Goal: Communication & Community: Answer question/provide support

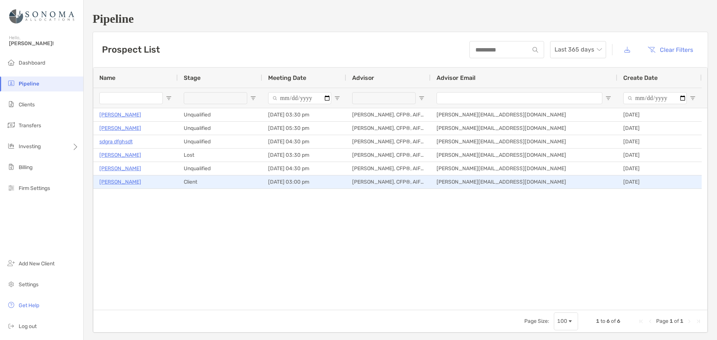
click at [128, 182] on p "Richard Costello" at bounding box center [120, 181] width 42 height 9
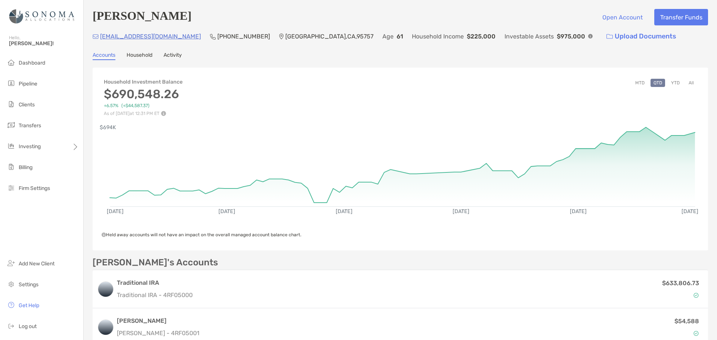
click at [670, 81] on button "YTD" at bounding box center [675, 83] width 15 height 8
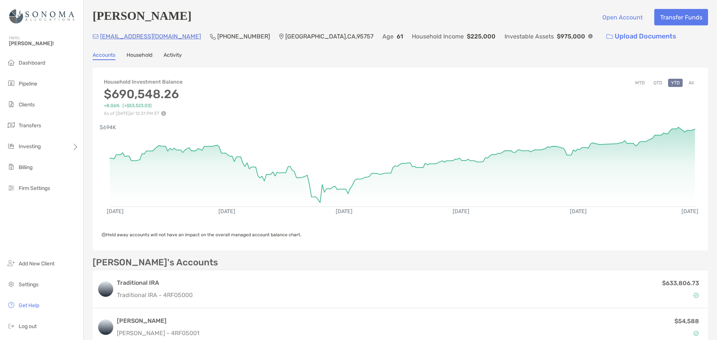
click at [635, 83] on button "MTD" at bounding box center [639, 83] width 15 height 8
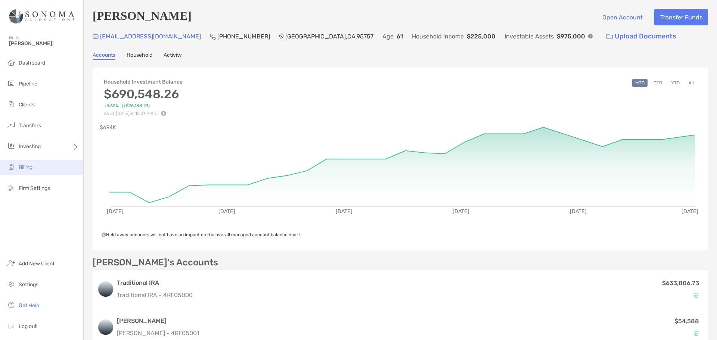
click at [31, 167] on span "Billing" at bounding box center [26, 167] width 14 height 6
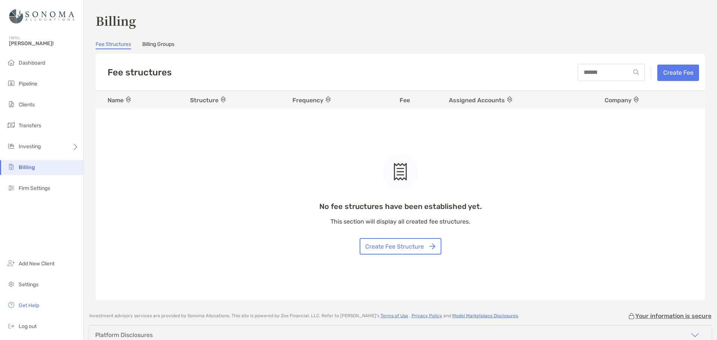
click at [165, 41] on link "Billing Groups" at bounding box center [158, 45] width 32 height 8
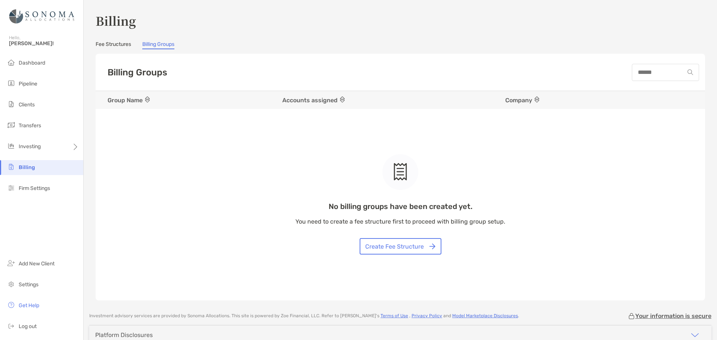
click at [115, 47] on link "Fee Structures" at bounding box center [113, 45] width 35 height 8
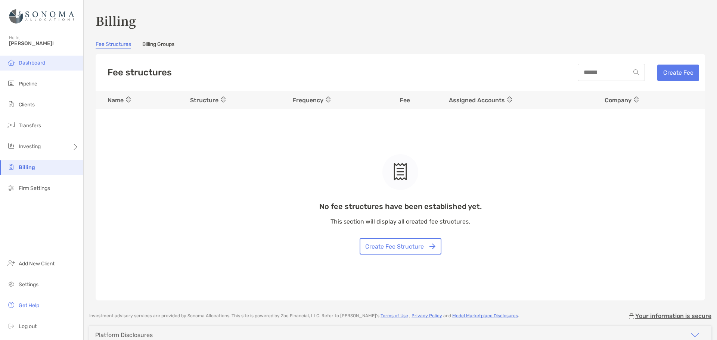
click at [28, 61] on span "Dashboard" at bounding box center [32, 63] width 27 height 6
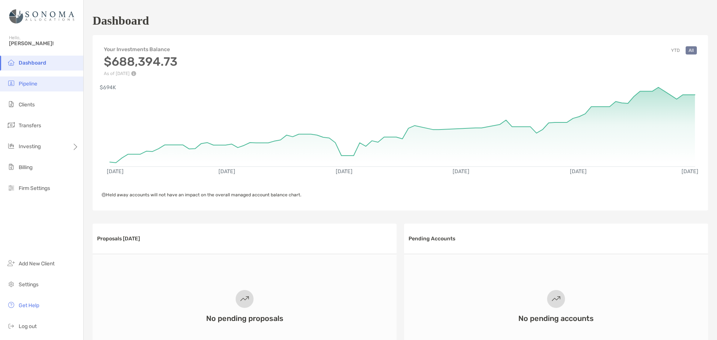
click at [28, 84] on span "Pipeline" at bounding box center [28, 84] width 19 height 6
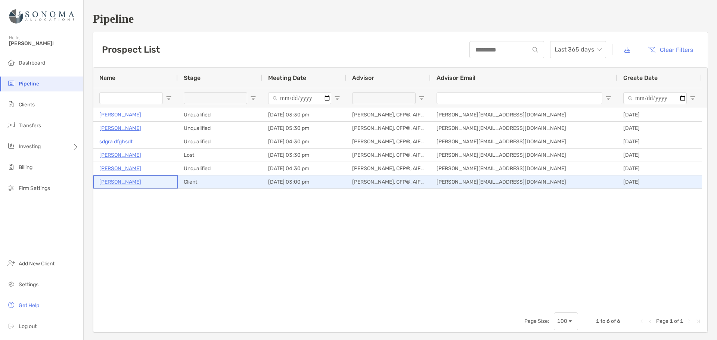
click at [123, 179] on p "[PERSON_NAME]" at bounding box center [120, 181] width 42 height 9
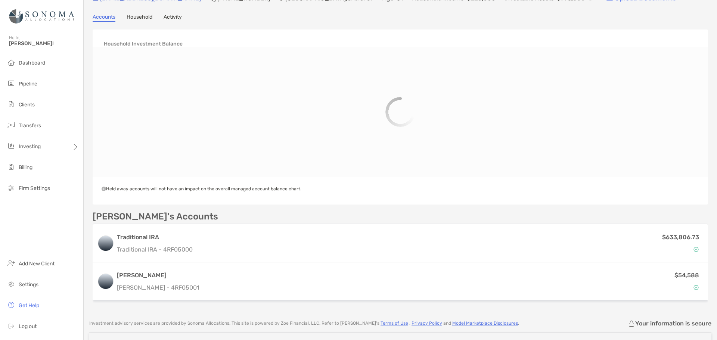
scroll to position [75, 0]
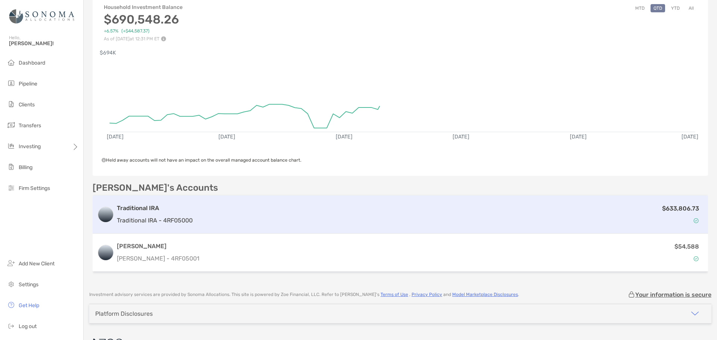
click at [189, 219] on p "Traditional IRA - 4RF05000" at bounding box center [155, 220] width 76 height 9
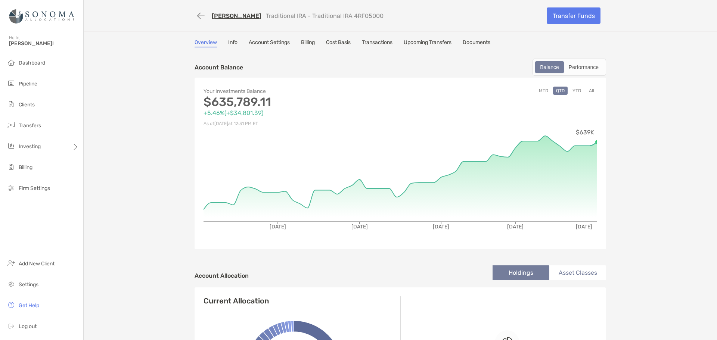
click at [308, 43] on link "Billing" at bounding box center [308, 43] width 14 height 8
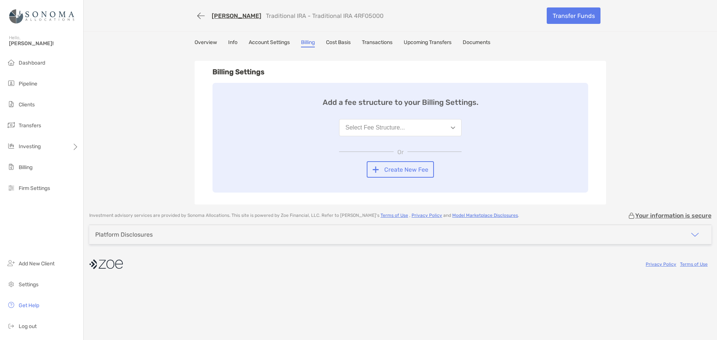
click at [345, 40] on link "Cost Basis" at bounding box center [338, 43] width 25 height 8
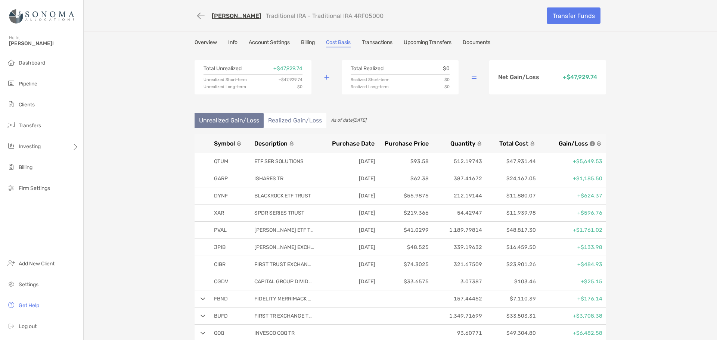
click at [265, 41] on link "Account Settings" at bounding box center [269, 43] width 41 height 8
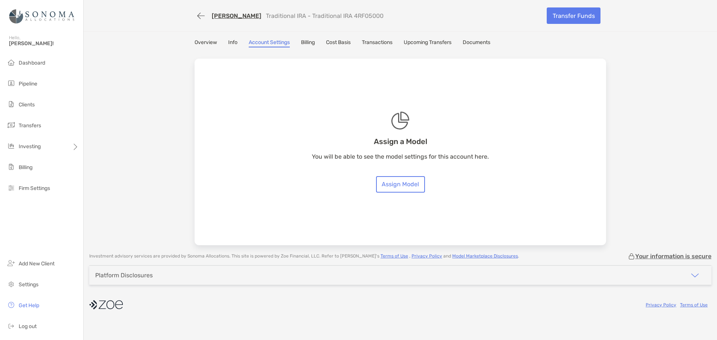
click at [310, 44] on link "Billing" at bounding box center [308, 43] width 14 height 8
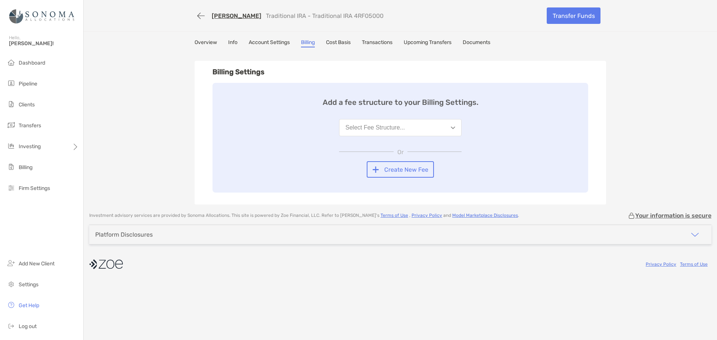
click at [445, 127] on button "Select Fee Structure..." at bounding box center [400, 127] width 123 height 17
click at [452, 127] on img "button" at bounding box center [453, 128] width 4 height 3
click at [451, 127] on img "button" at bounding box center [453, 128] width 4 height 3
click at [453, 126] on button "Select Fee Structure..." at bounding box center [400, 127] width 123 height 17
click at [267, 44] on link "Account Settings" at bounding box center [269, 43] width 41 height 8
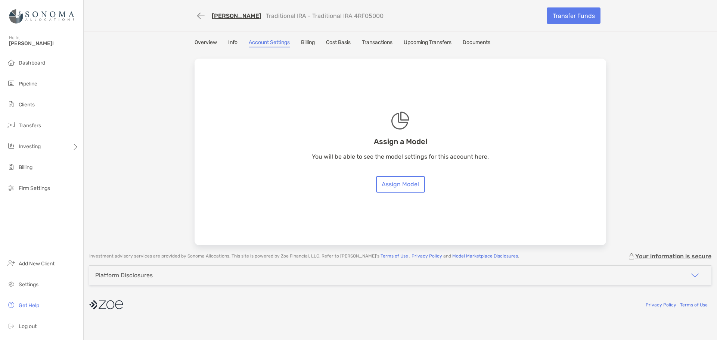
click at [231, 42] on link "Info" at bounding box center [232, 43] width 9 height 8
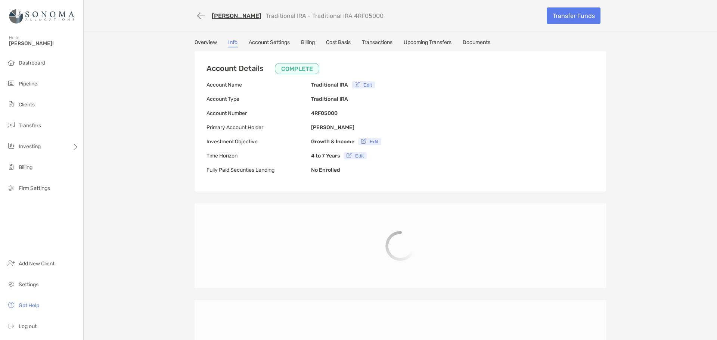
type input "**********"
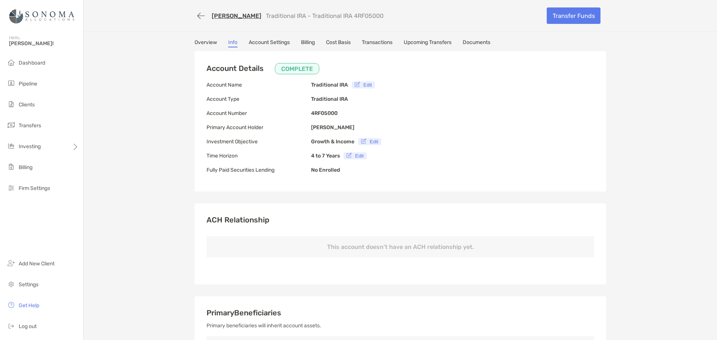
click at [204, 41] on link "Overview" at bounding box center [206, 43] width 22 height 8
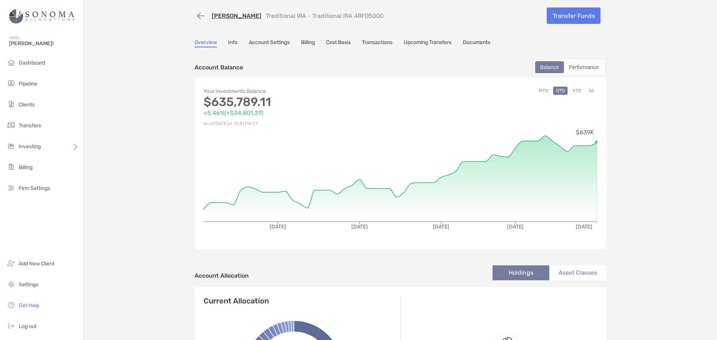
drag, startPoint x: 307, startPoint y: 43, endPoint x: 345, endPoint y: 55, distance: 39.6
click at [307, 43] on link "Billing" at bounding box center [308, 43] width 14 height 8
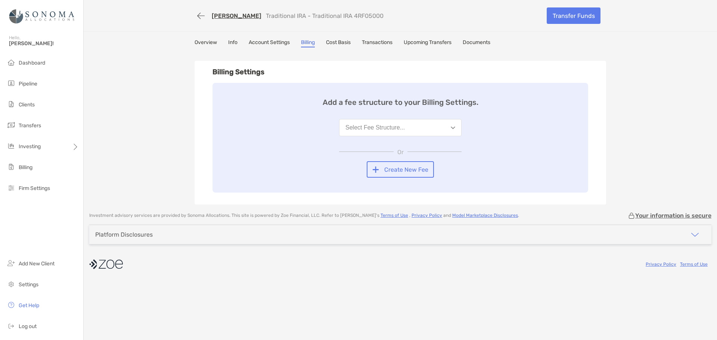
click at [275, 43] on link "Account Settings" at bounding box center [269, 43] width 41 height 8
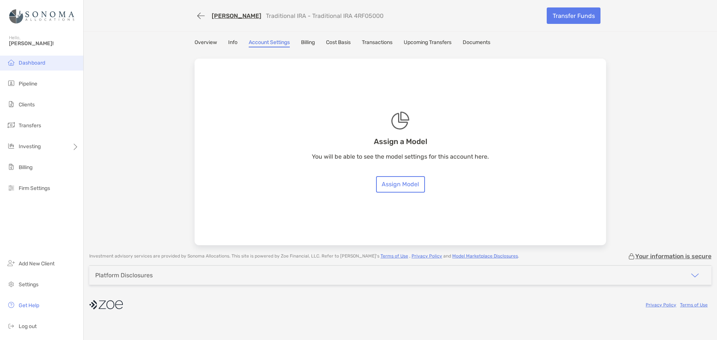
click at [31, 64] on span "Dashboard" at bounding box center [32, 63] width 27 height 6
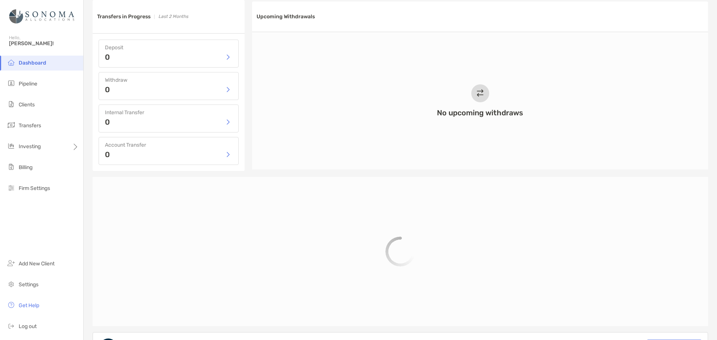
scroll to position [537, 0]
click at [30, 82] on span "Pipeline" at bounding box center [28, 84] width 19 height 6
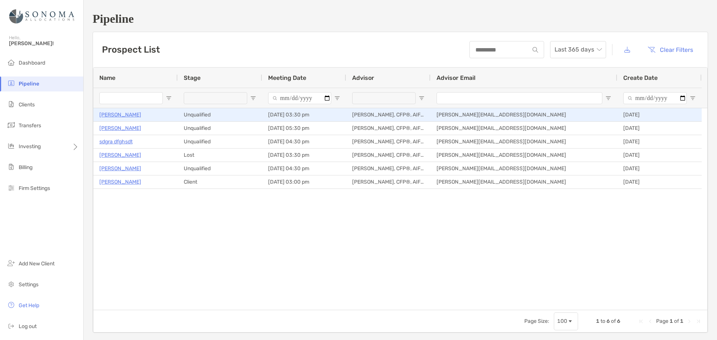
click at [109, 115] on p "[PERSON_NAME]" at bounding box center [120, 114] width 42 height 9
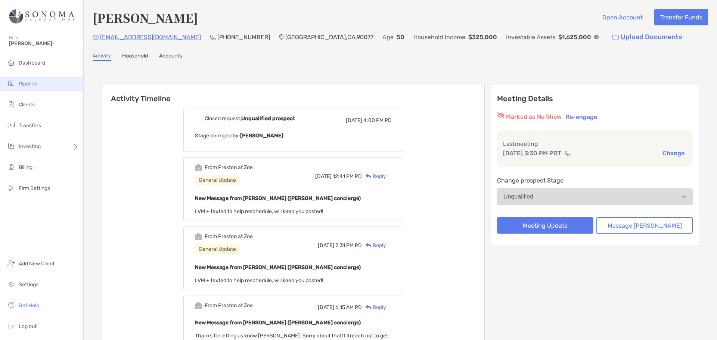
click at [32, 81] on span "Pipeline" at bounding box center [28, 84] width 19 height 6
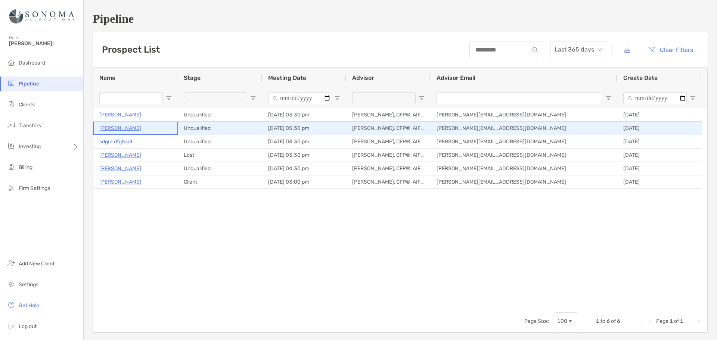
click at [115, 128] on p "[PERSON_NAME]" at bounding box center [120, 128] width 42 height 9
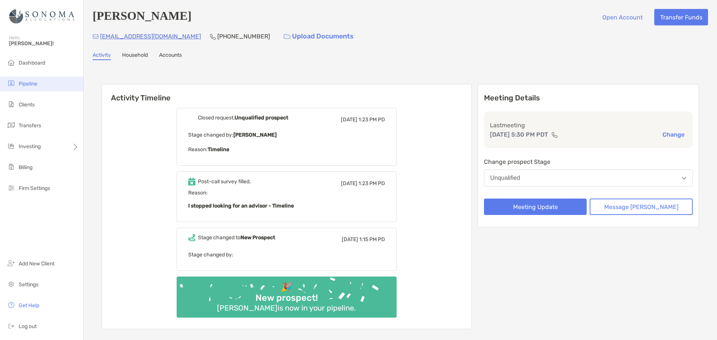
click at [22, 83] on span "Pipeline" at bounding box center [28, 84] width 19 height 6
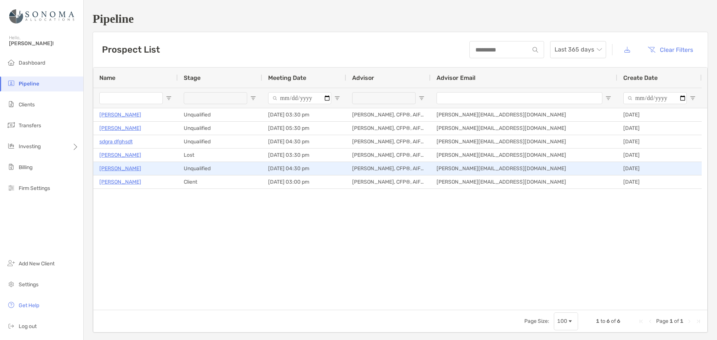
click at [115, 168] on p "[PERSON_NAME]" at bounding box center [120, 168] width 42 height 9
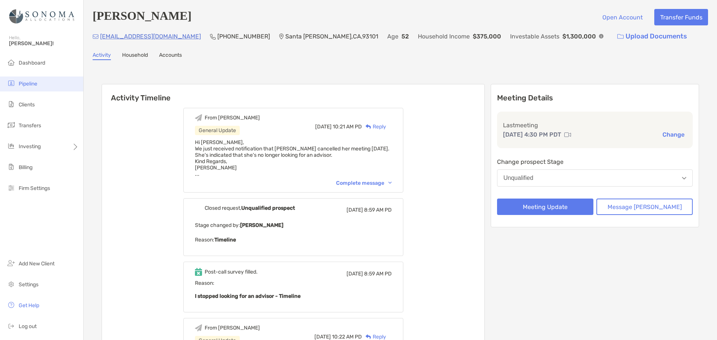
click at [21, 80] on li "Pipeline" at bounding box center [41, 84] width 83 height 15
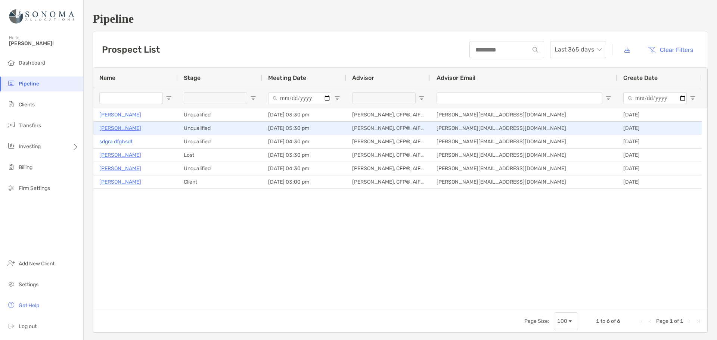
click at [118, 125] on p "Amit Munjal" at bounding box center [120, 128] width 42 height 9
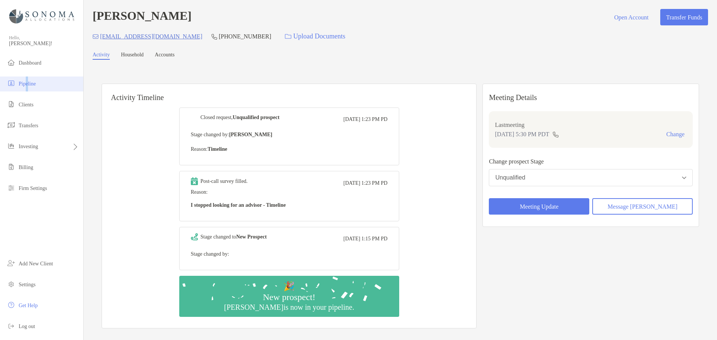
click at [28, 82] on span "Pipeline" at bounding box center [27, 84] width 17 height 6
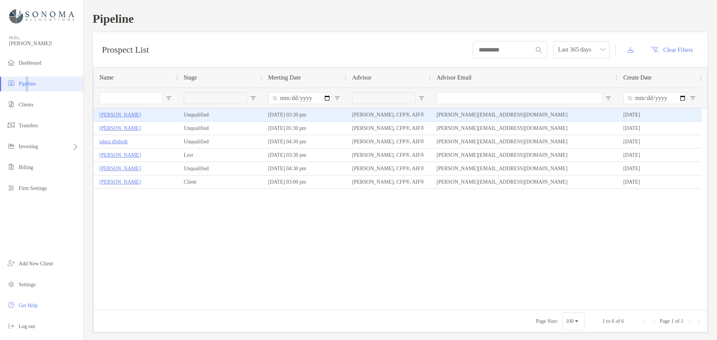
click at [112, 113] on p "[PERSON_NAME]" at bounding box center [119, 114] width 41 height 9
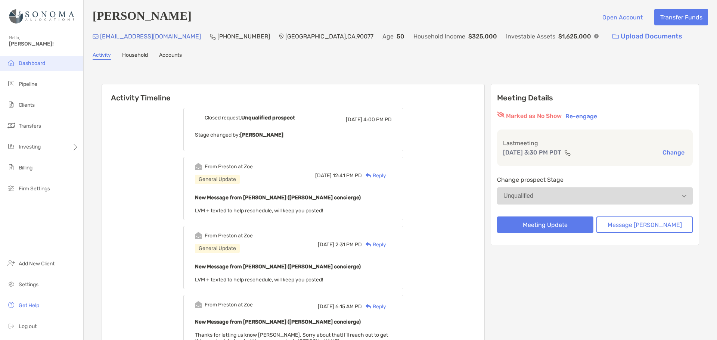
click at [27, 62] on span "Dashboard" at bounding box center [32, 63] width 27 height 6
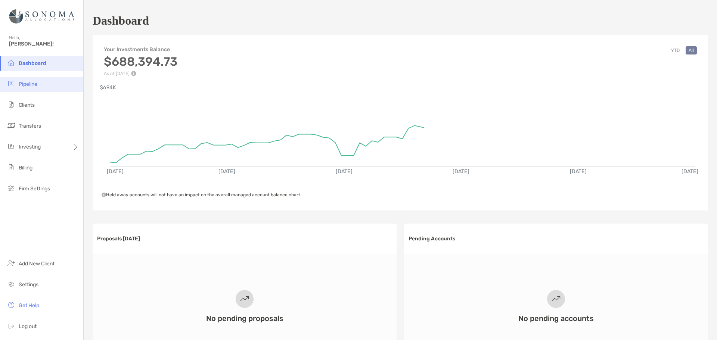
click at [27, 83] on span "Pipeline" at bounding box center [28, 84] width 19 height 6
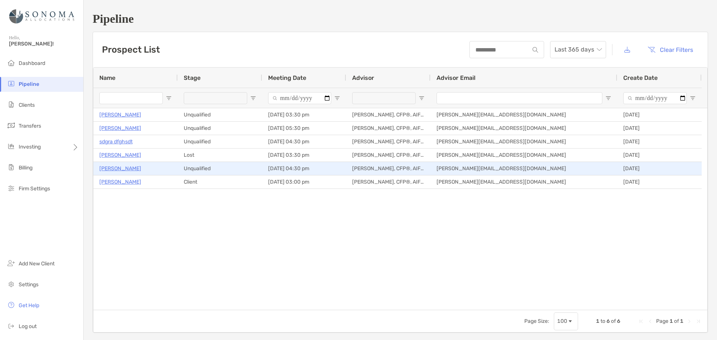
click at [112, 166] on p "[PERSON_NAME]" at bounding box center [120, 168] width 42 height 9
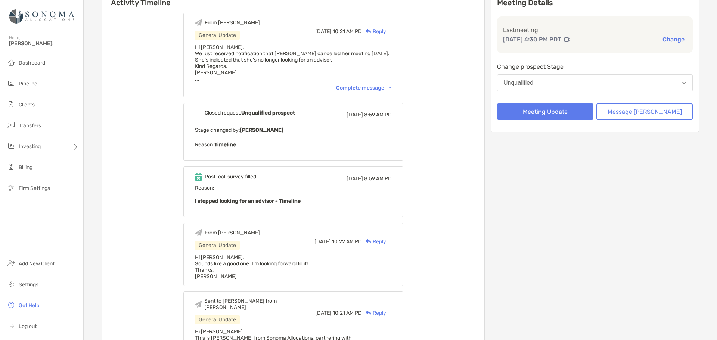
scroll to position [224, 0]
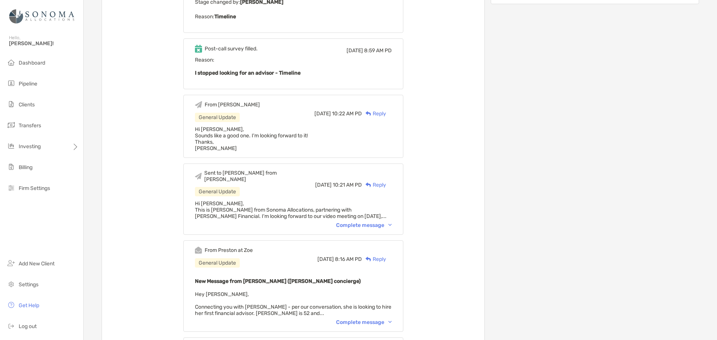
drag, startPoint x: 25, startPoint y: 84, endPoint x: 240, endPoint y: 116, distance: 217.4
click at [25, 84] on span "Pipeline" at bounding box center [28, 84] width 19 height 6
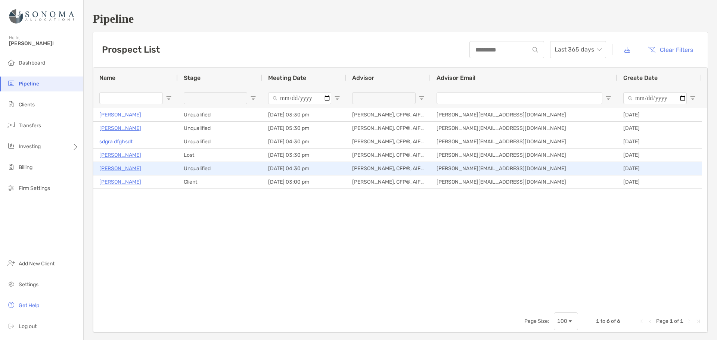
click at [123, 168] on p "[PERSON_NAME]" at bounding box center [120, 168] width 42 height 9
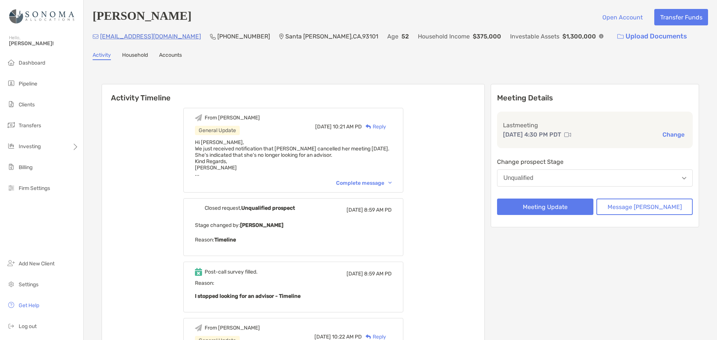
click at [386, 129] on div "Reply" at bounding box center [374, 127] width 24 height 8
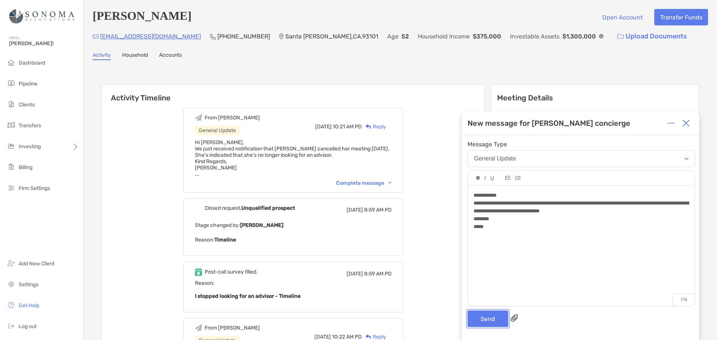
click at [488, 320] on button "Send" at bounding box center [488, 319] width 41 height 16
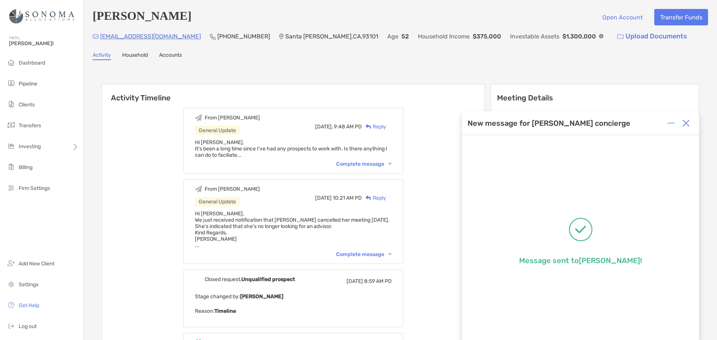
click at [685, 121] on img at bounding box center [685, 123] width 7 height 7
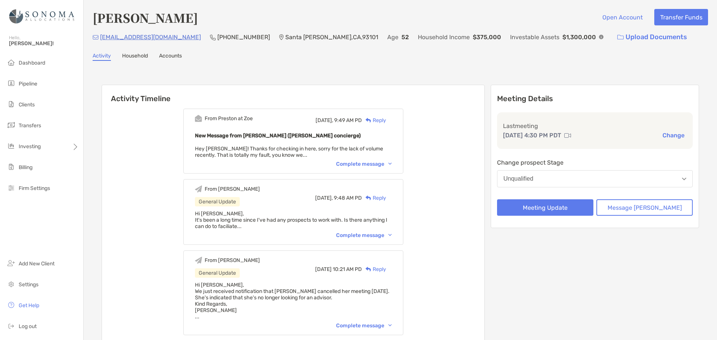
click at [392, 164] on div "Complete message" at bounding box center [364, 164] width 56 height 6
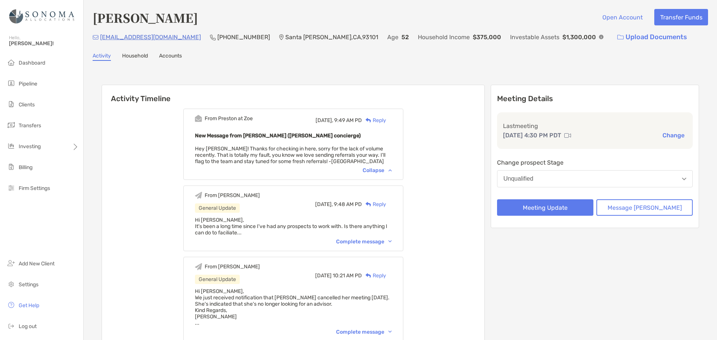
click at [386, 120] on div "Reply" at bounding box center [374, 121] width 24 height 8
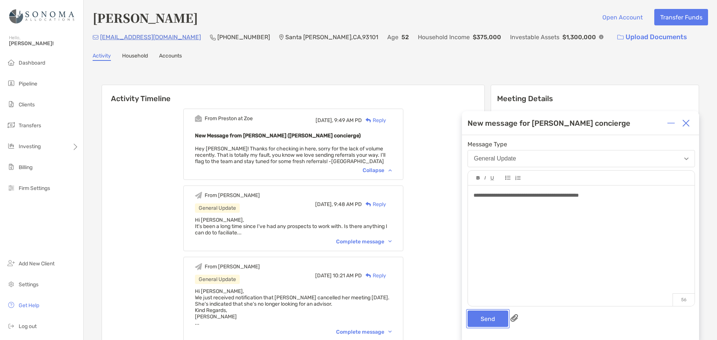
click at [491, 318] on button "Send" at bounding box center [488, 319] width 41 height 16
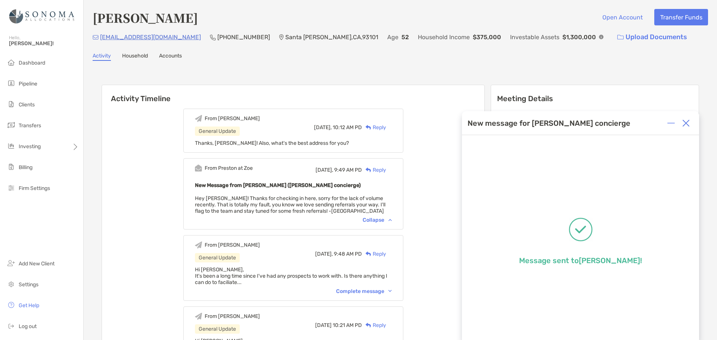
drag, startPoint x: 684, startPoint y: 120, endPoint x: 675, endPoint y: 110, distance: 13.5
click at [684, 120] on img at bounding box center [685, 123] width 7 height 7
